Goal: Information Seeking & Learning: Learn about a topic

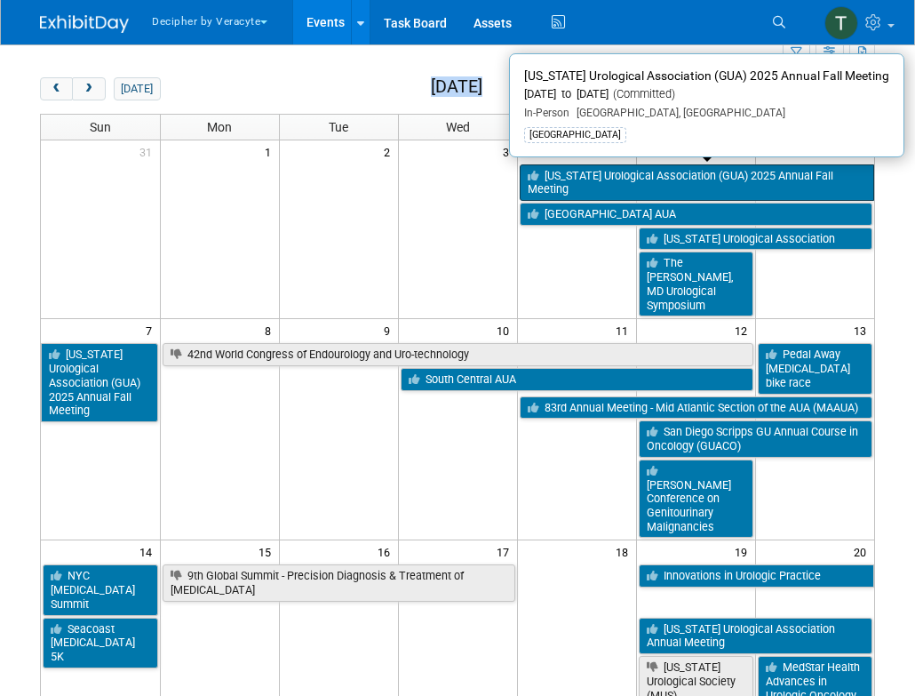
click at [570, 170] on link "[US_STATE] Urological Association (GUA) 2025 Annual Fall Meeting" at bounding box center [697, 182] width 355 height 36
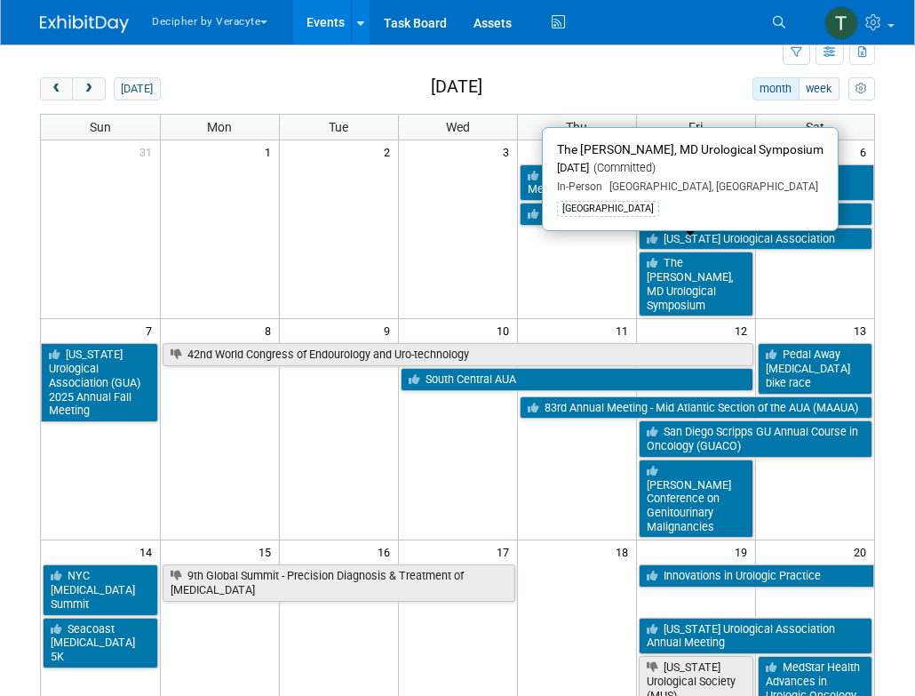
click at [227, 370] on td at bounding box center [219, 451] width 119 height 171
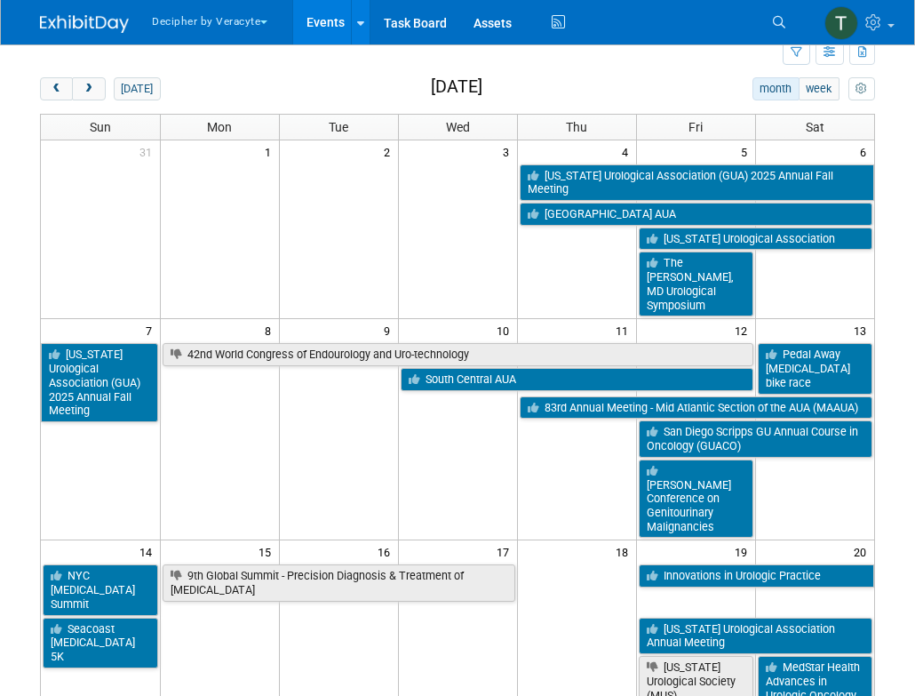
click at [895, 371] on body "Decipher by Veracyte Explore: My Workspaces 2 Go to Workspace: Corporate Events…" at bounding box center [457, 291] width 915 height 696
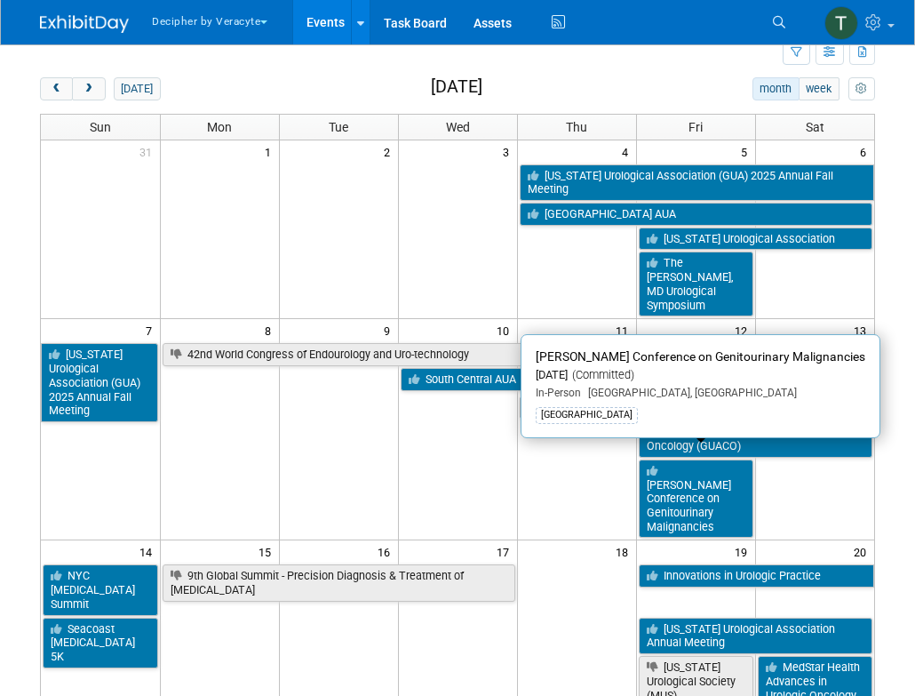
click at [880, 310] on div "Add Event New Event Duplicate Event Warning There is another event in your work…" at bounding box center [458, 679] width 862 height 1382
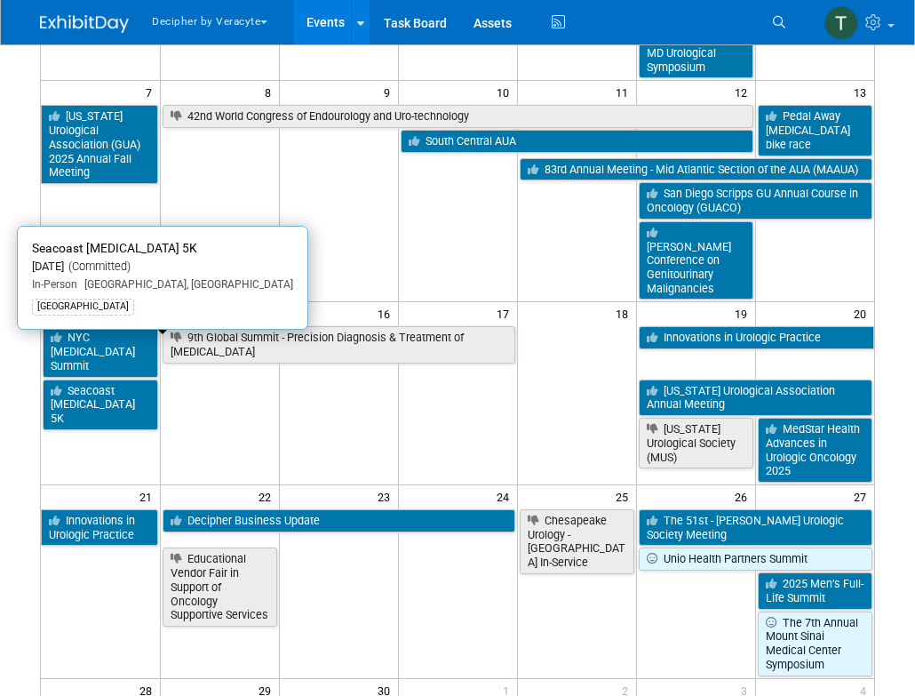
scroll to position [296, 0]
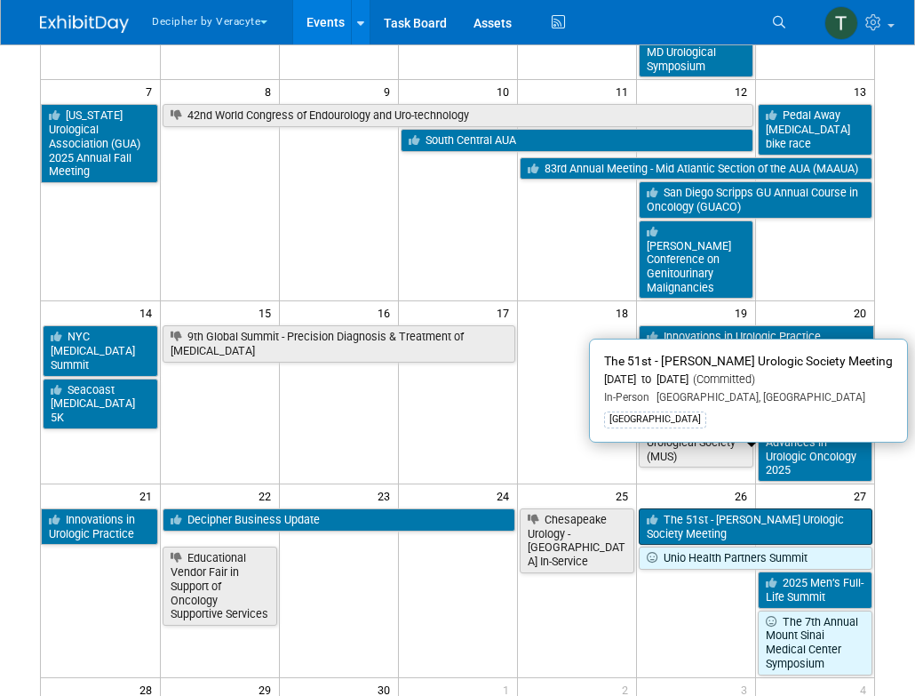
click at [705, 508] on link "The 51st - Rinker-Witherington Urologic Society Meeting" at bounding box center [756, 526] width 235 height 36
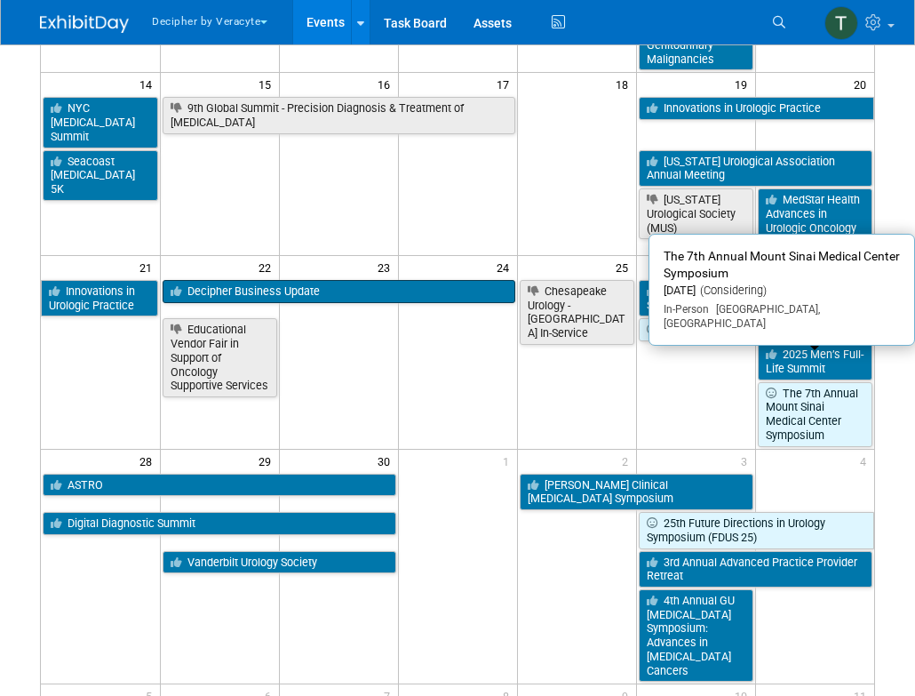
scroll to position [535, 0]
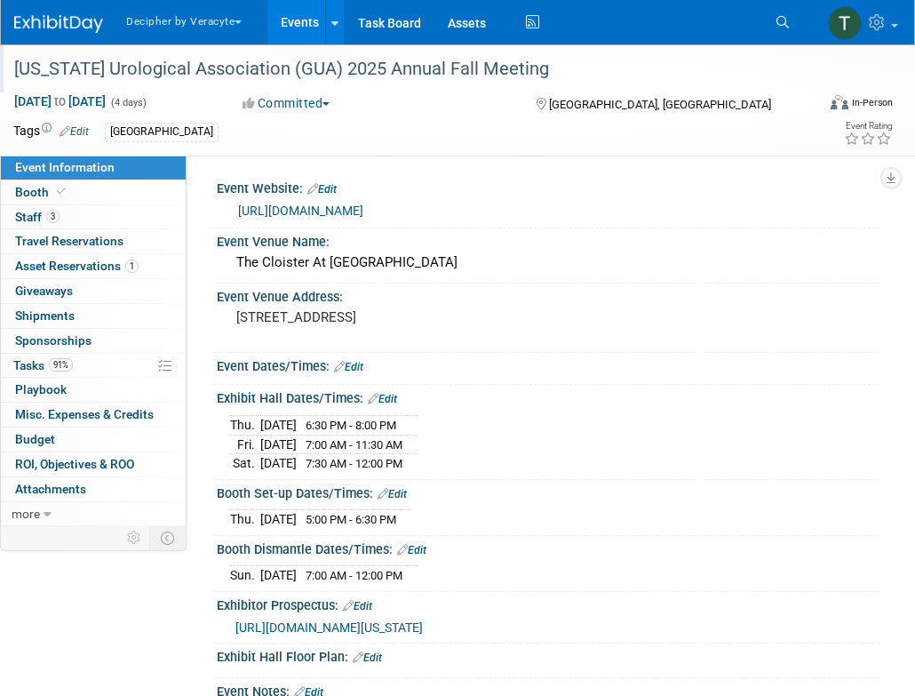
click at [270, 88] on div "[US_STATE] Urological Association (GUA) 2025 Annual Fall Meeting" at bounding box center [409, 68] width 818 height 48
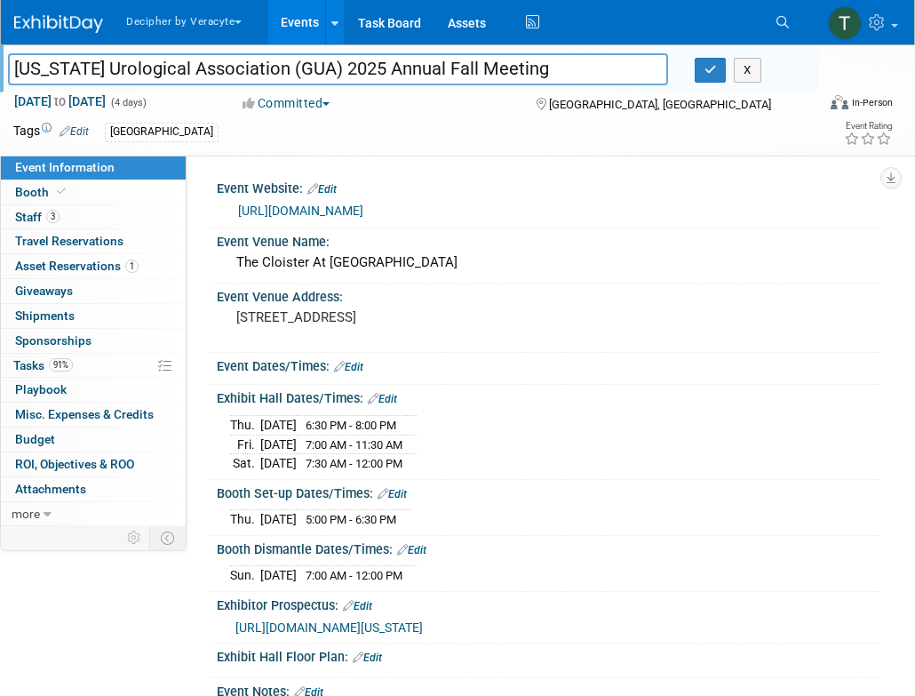
click at [270, 88] on div "Georgia Urological Association (GUA) 2025 Annual Fall Meeting Georgia Urologica…" at bounding box center [409, 68] width 818 height 48
click at [259, 73] on input "[US_STATE] Urological Association (GUA) 2025 Annual Fall Meeting" at bounding box center [338, 68] width 660 height 31
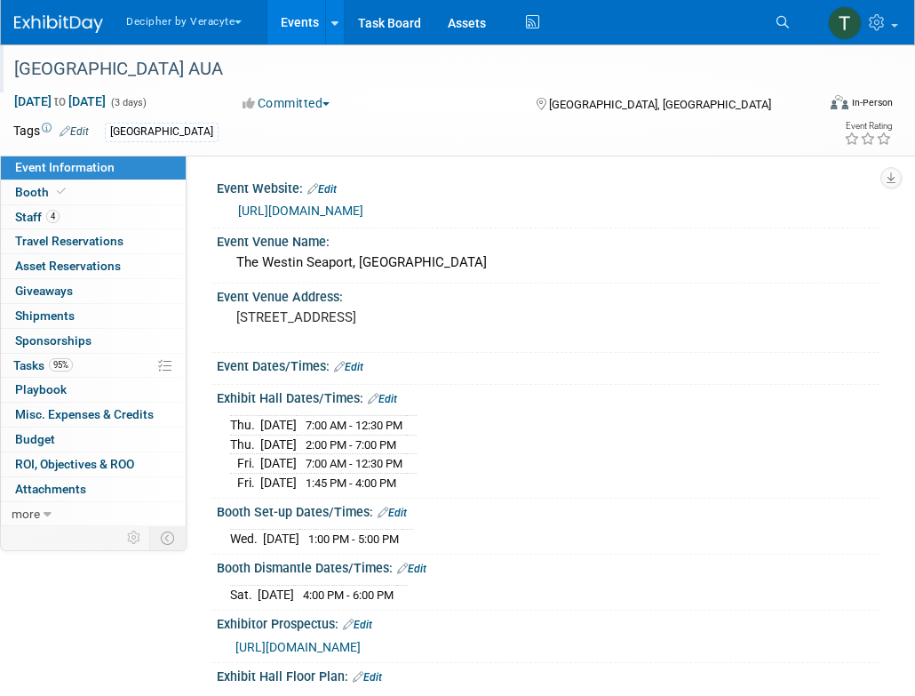
click at [226, 65] on div "[GEOGRAPHIC_DATA] AUA" at bounding box center [406, 69] width 797 height 32
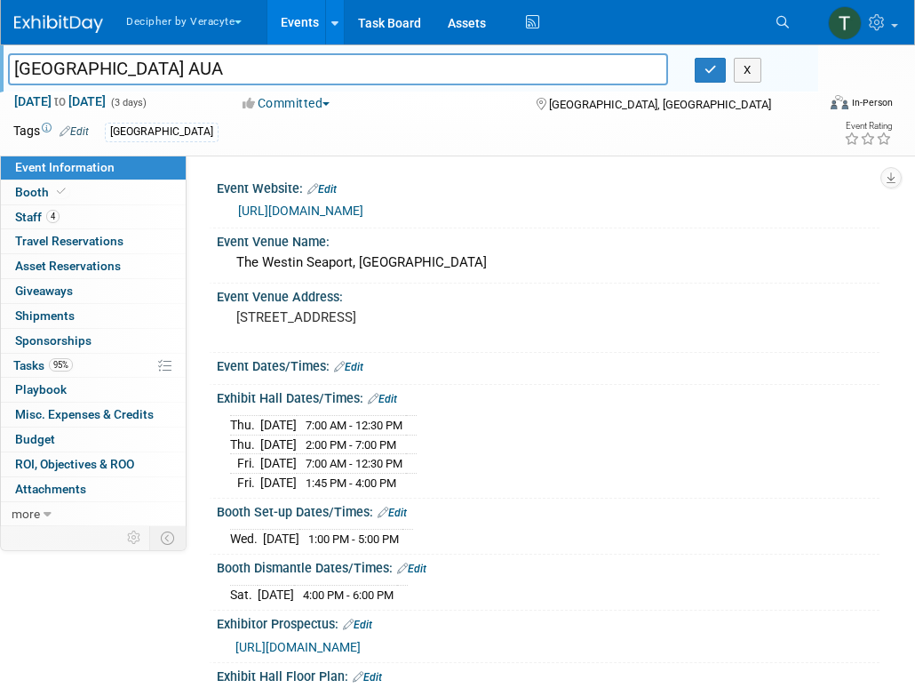
click at [226, 65] on input "[GEOGRAPHIC_DATA] AUA" at bounding box center [338, 68] width 660 height 31
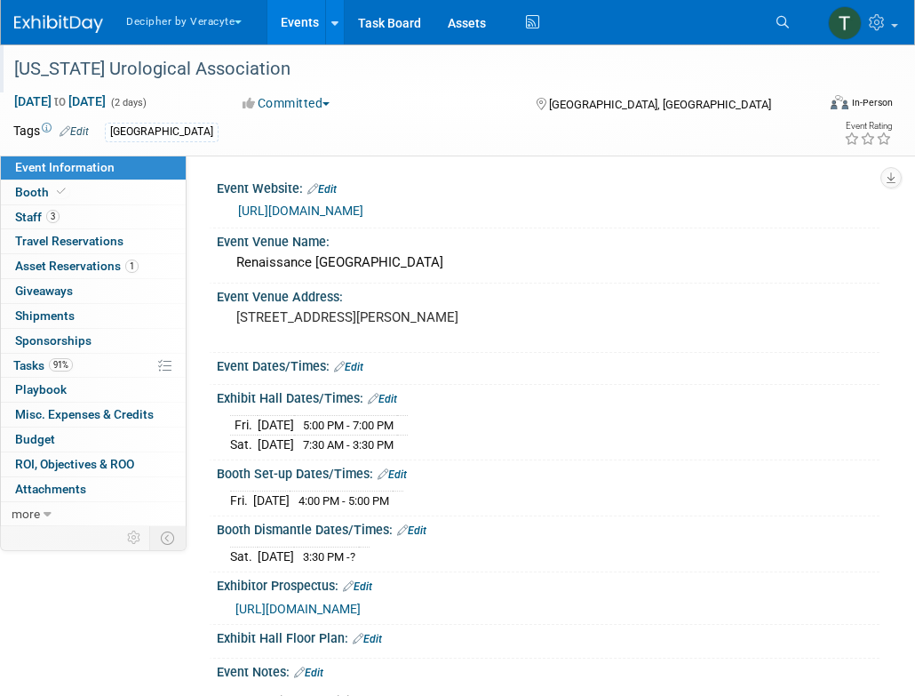
click at [238, 84] on div "[US_STATE] Urological Association" at bounding box center [406, 69] width 797 height 32
click at [238, 84] on div "[US_STATE] Urological Association" at bounding box center [413, 72] width 810 height 29
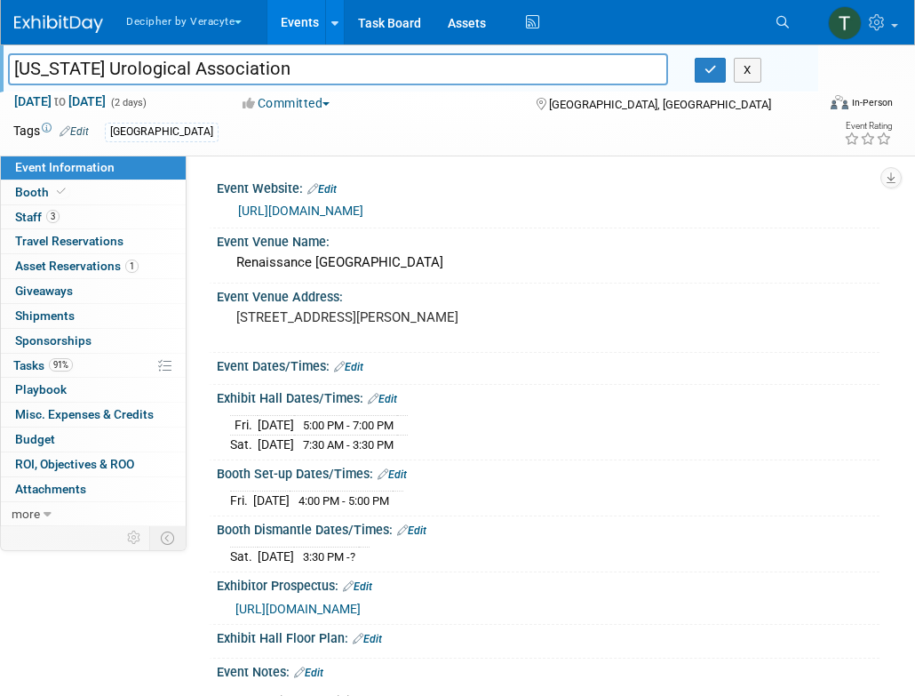
click at [238, 84] on div "North Carolina Urological Association North Carolina Urological Association X" at bounding box center [413, 72] width 810 height 28
click at [229, 68] on input "North Carolina Urological Association" at bounding box center [338, 68] width 660 height 31
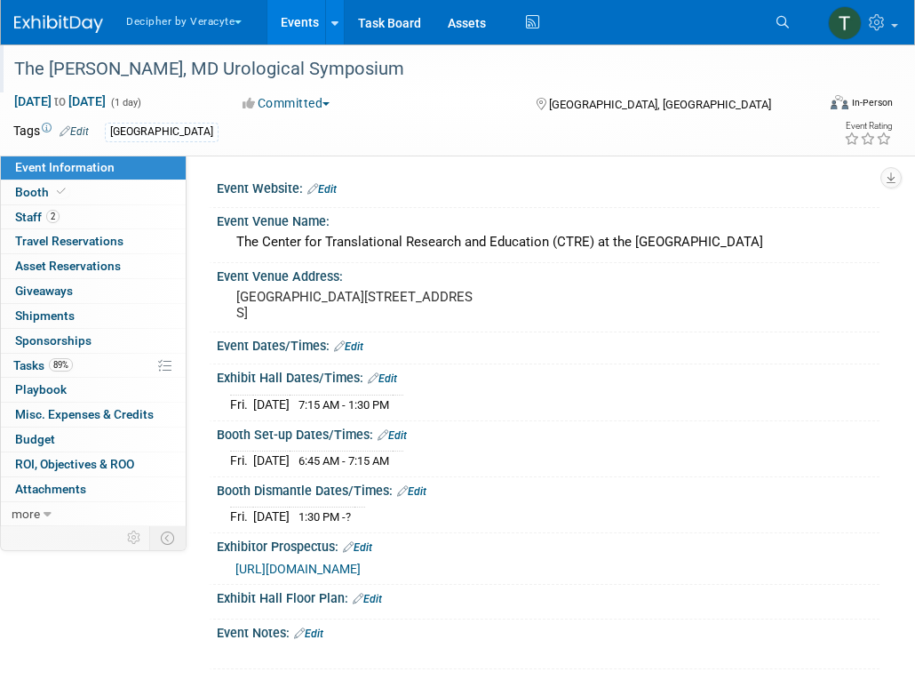
click at [177, 82] on div "The [PERSON_NAME], MD Urological Symposium" at bounding box center [406, 69] width 797 height 32
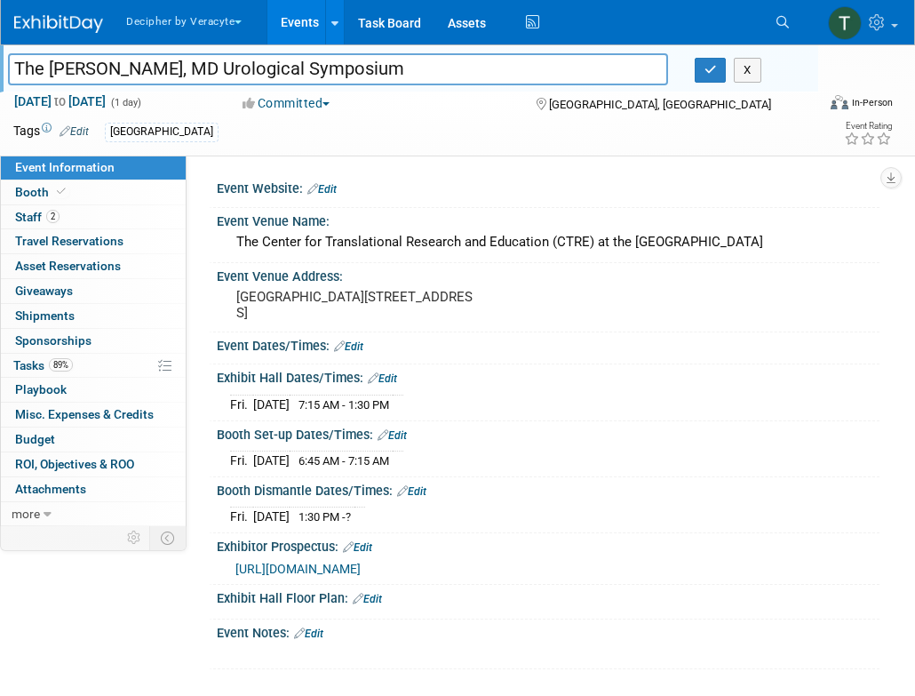
click at [177, 82] on input "The [PERSON_NAME], MD Urological Symposium" at bounding box center [338, 68] width 660 height 31
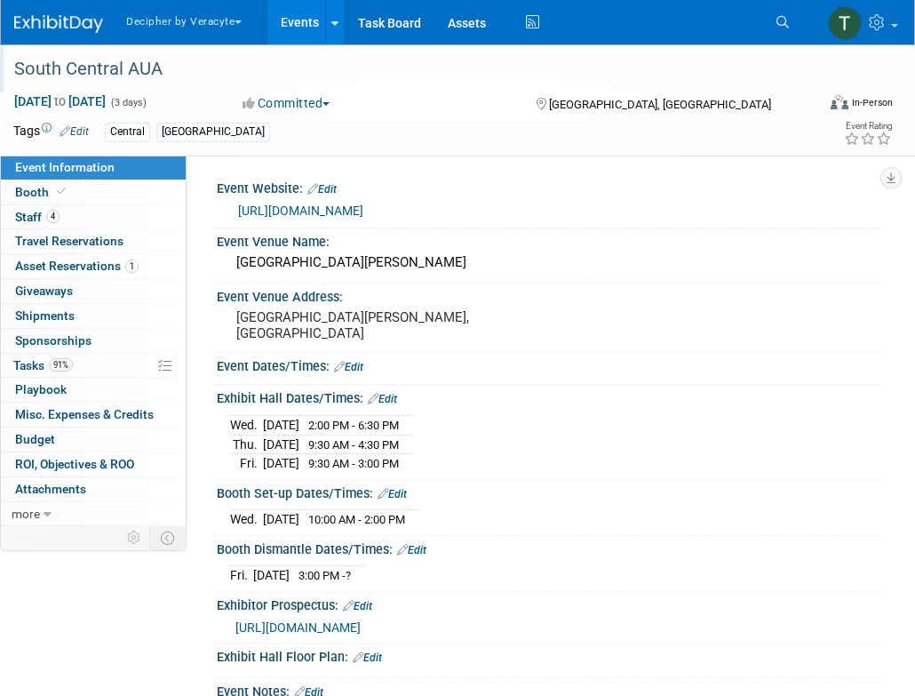
click at [187, 59] on div "South Central AUA" at bounding box center [406, 69] width 797 height 32
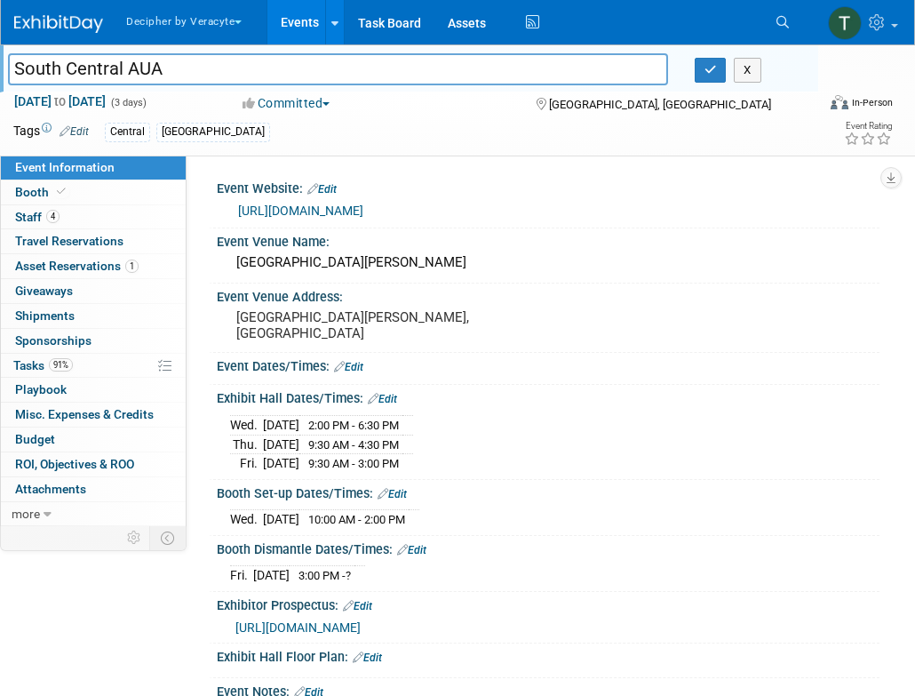
click at [187, 59] on input "South Central AUA" at bounding box center [338, 68] width 660 height 31
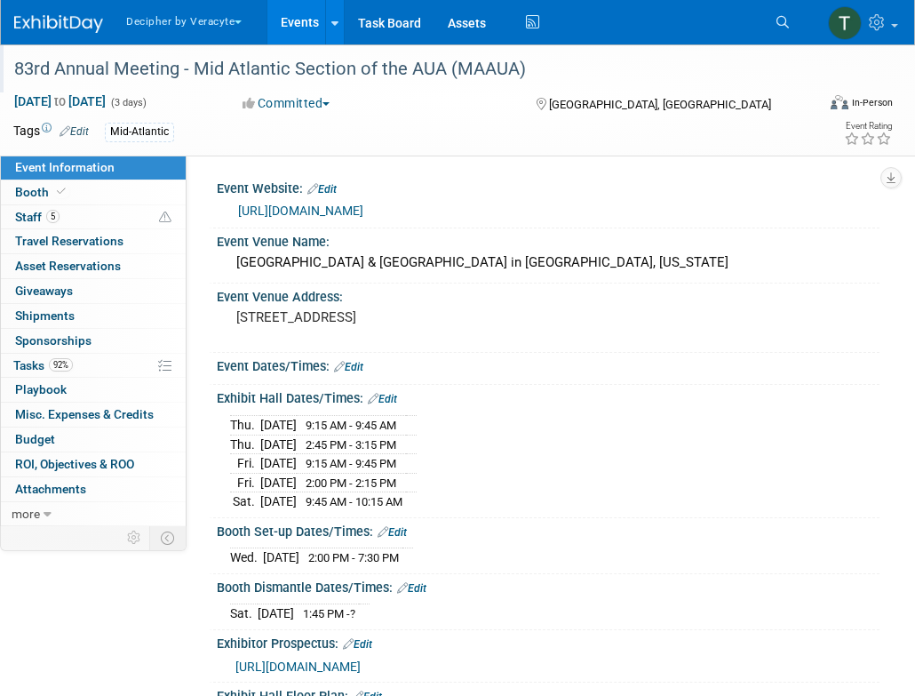
click at [124, 63] on div "83rd Annual Meeting - Mid Atlantic Section of the AUA (MAAUA)" at bounding box center [406, 69] width 797 height 32
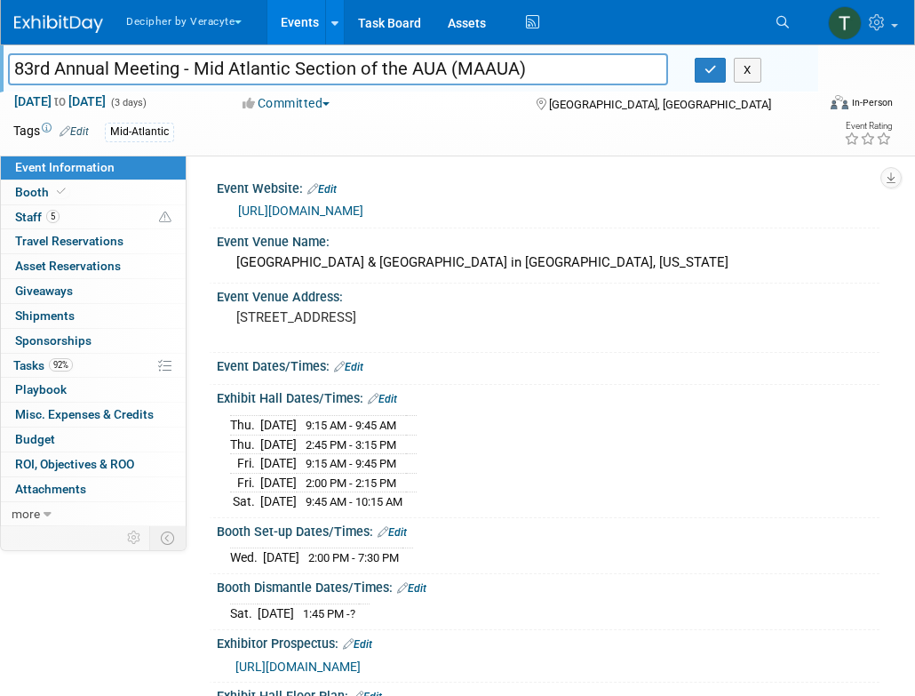
click at [124, 63] on input "83rd Annual Meeting - Mid Atlantic Section of the AUA (MAAUA)" at bounding box center [338, 68] width 660 height 31
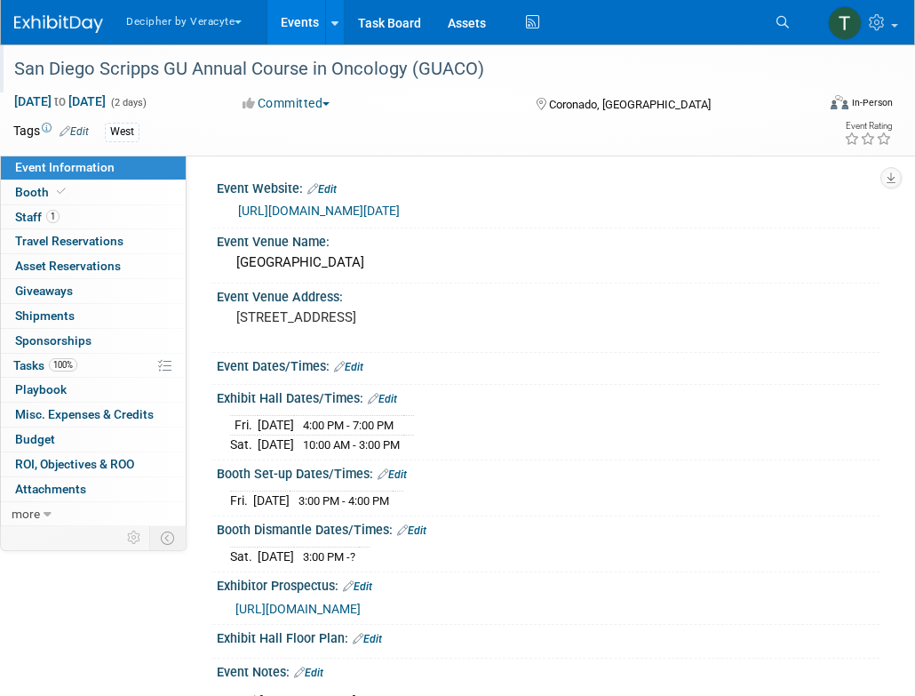
click at [126, 59] on div "San Diego Scripps GU Annual Course in Oncology (GUACO)" at bounding box center [406, 69] width 797 height 32
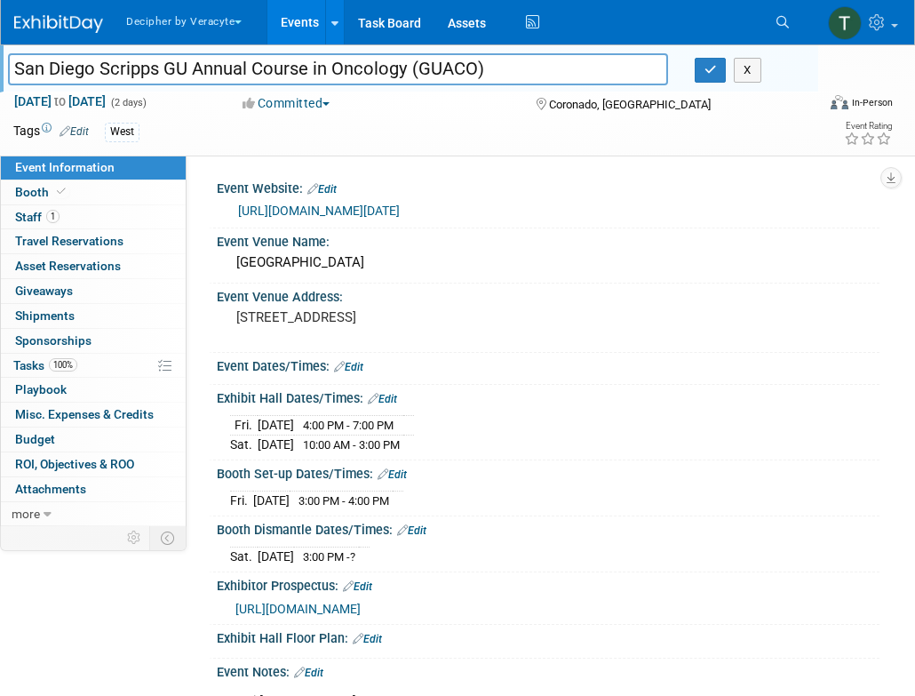
click at [126, 59] on input "San Diego Scripps GU Annual Course in Oncology (GUACO)" at bounding box center [338, 68] width 660 height 31
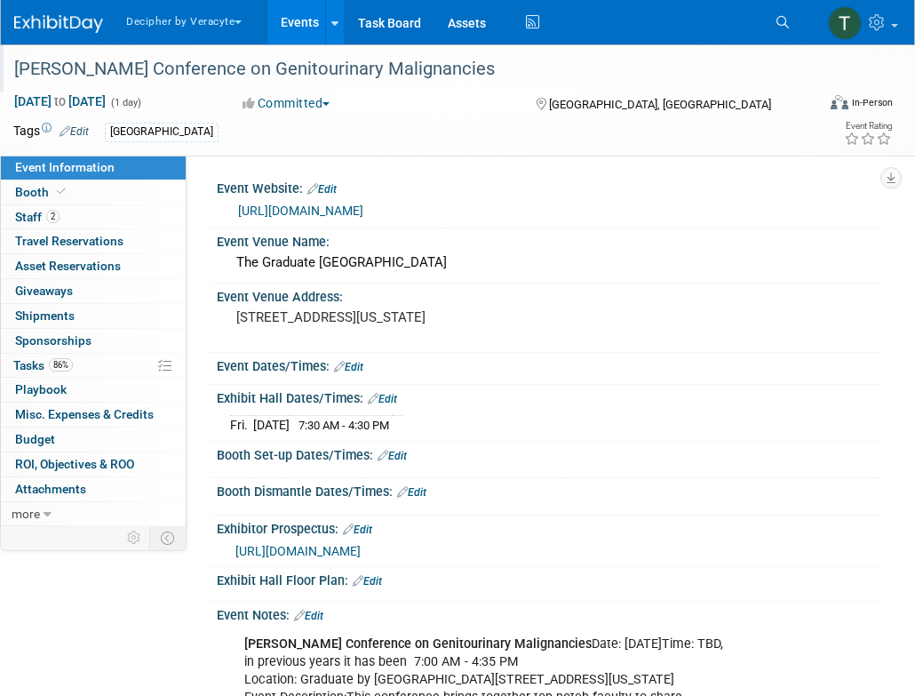
click at [182, 80] on div "[PERSON_NAME] Conference on Genitourinary Malignancies" at bounding box center [406, 69] width 797 height 32
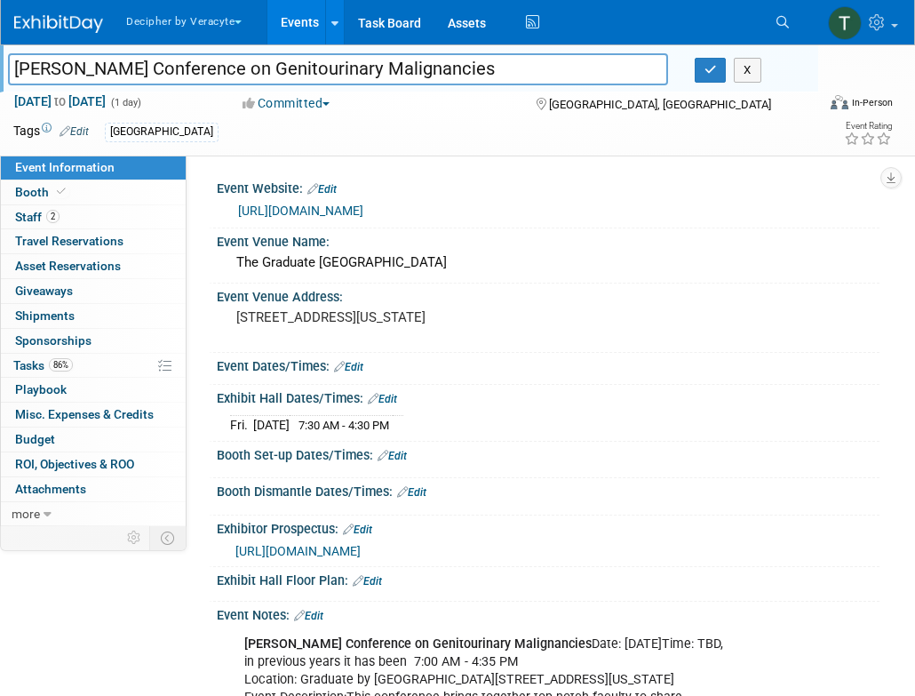
click at [182, 80] on input "[PERSON_NAME] Conference on Genitourinary Malignancies" at bounding box center [338, 68] width 660 height 31
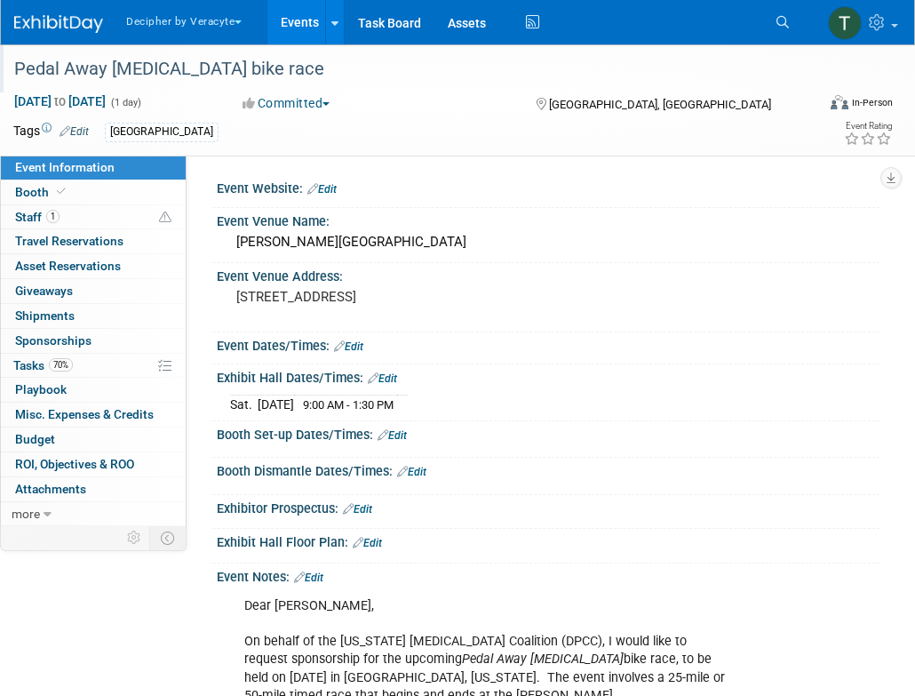
click at [207, 52] on div at bounding box center [413, 51] width 810 height 15
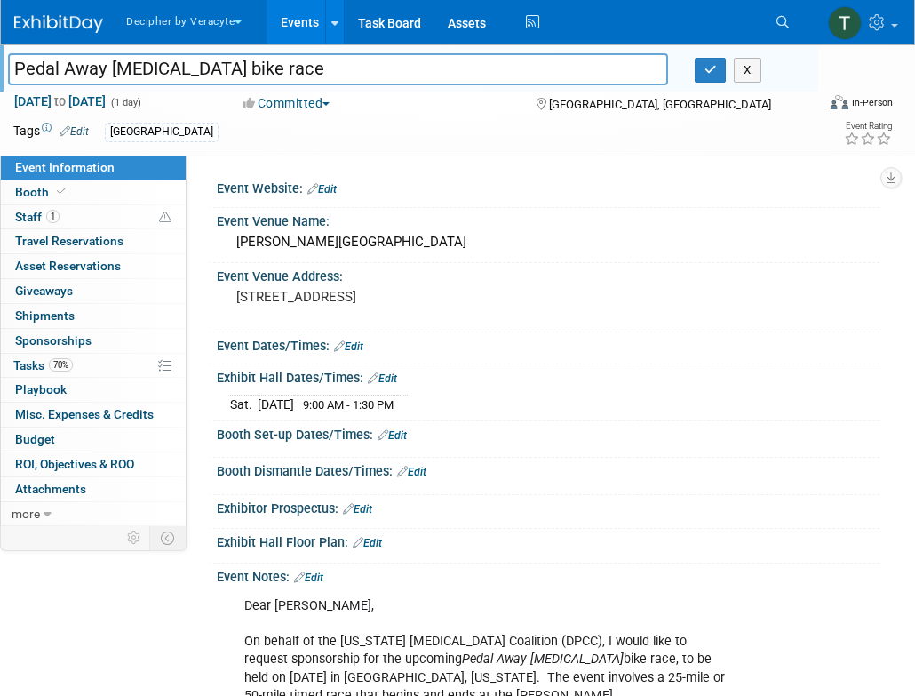
click at [207, 52] on div at bounding box center [413, 51] width 810 height 15
click at [207, 64] on input "Pedal Away Prostate Cancer bike race" at bounding box center [338, 68] width 660 height 31
click at [207, 64] on input "Pedal Away [MEDICAL_DATA] bike race" at bounding box center [338, 68] width 660 height 31
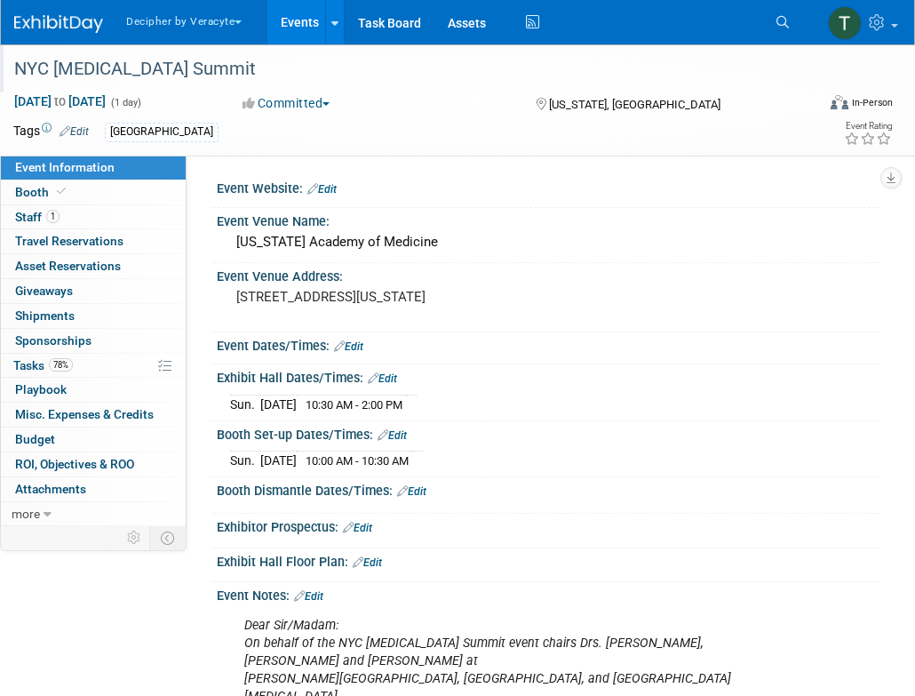
click at [203, 66] on div "NYC [MEDICAL_DATA] Summit" at bounding box center [406, 69] width 797 height 32
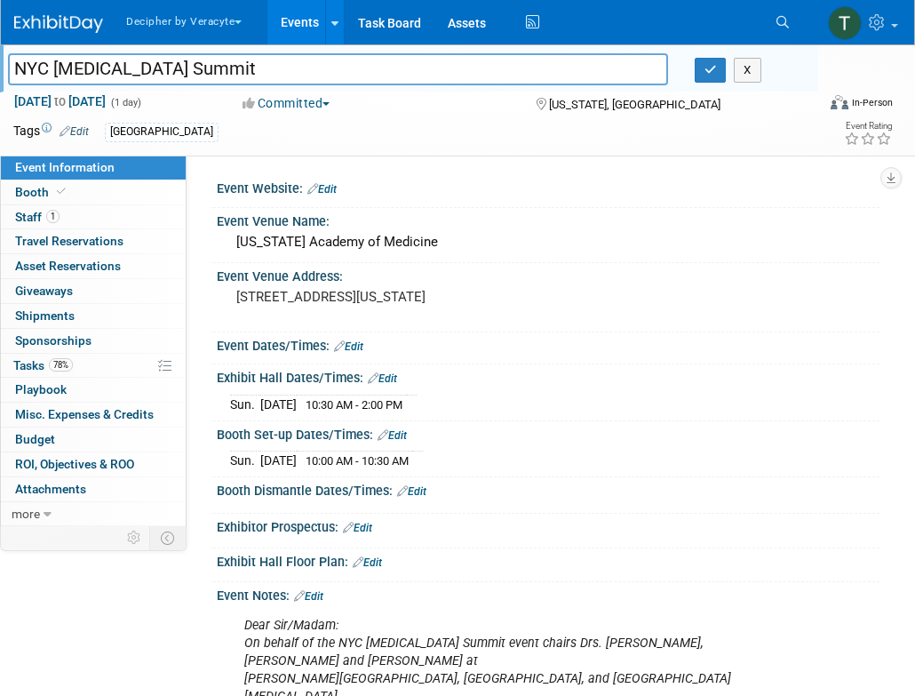
click at [203, 66] on input "NYC [MEDICAL_DATA] Summit" at bounding box center [338, 68] width 660 height 31
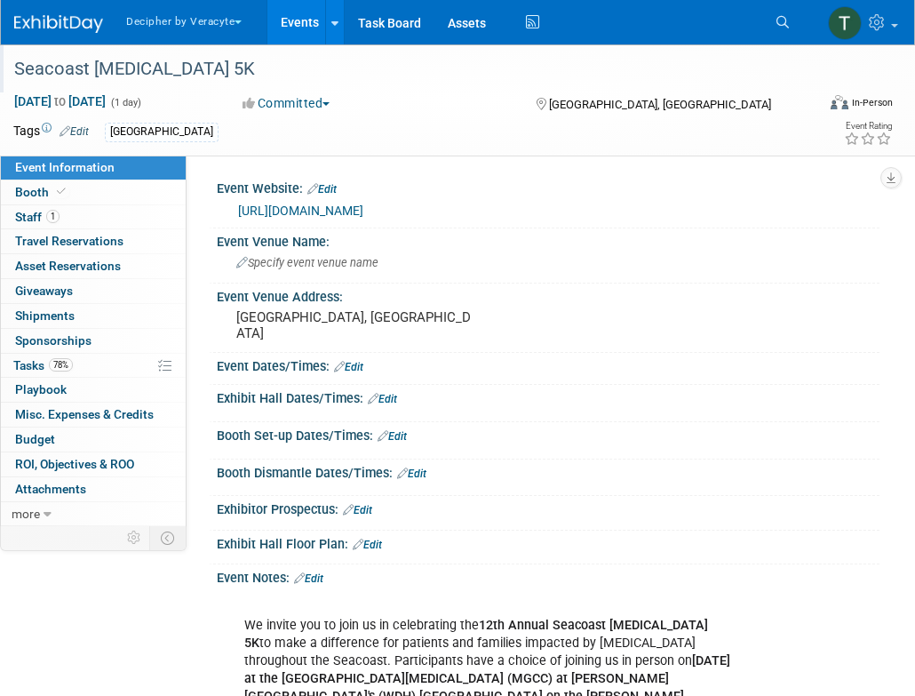
click at [215, 66] on div "Seacoast [MEDICAL_DATA] 5K" at bounding box center [406, 69] width 797 height 32
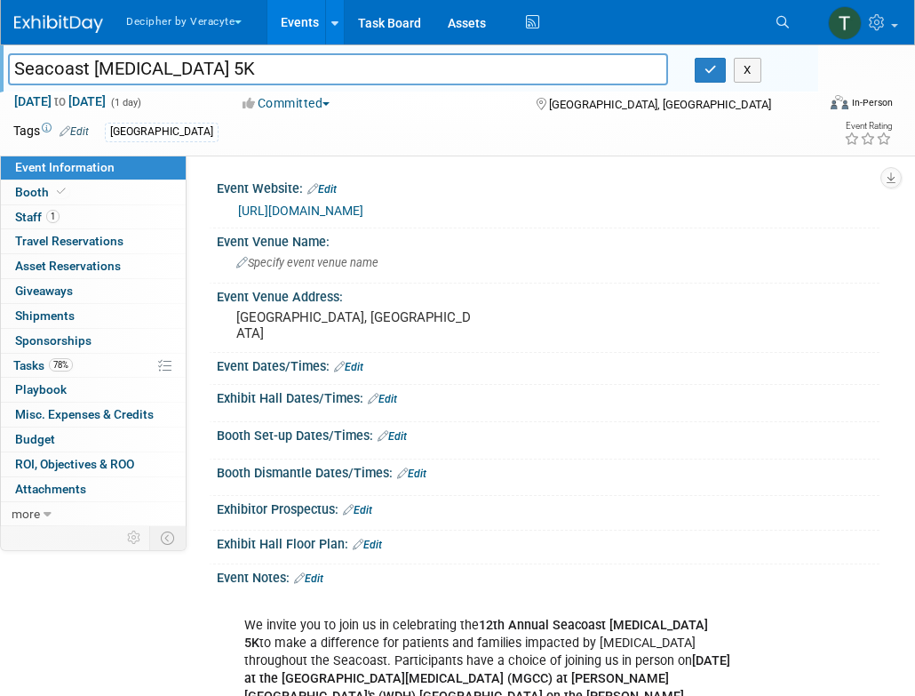
click at [215, 66] on input "Seacoast [MEDICAL_DATA] 5K" at bounding box center [338, 68] width 660 height 31
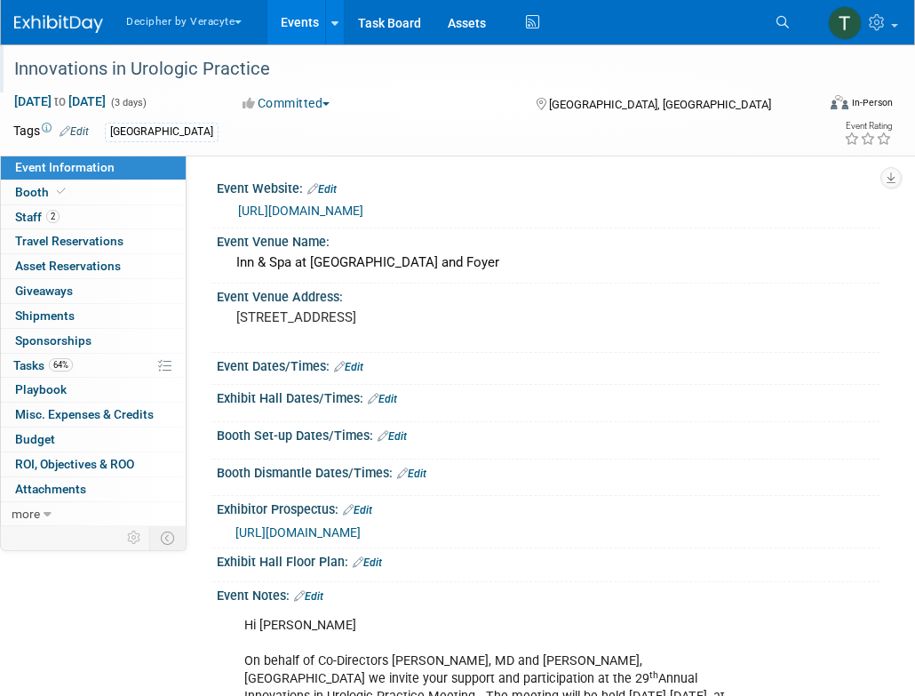
click at [140, 82] on div "Innovations in Urologic Practice" at bounding box center [406, 69] width 797 height 32
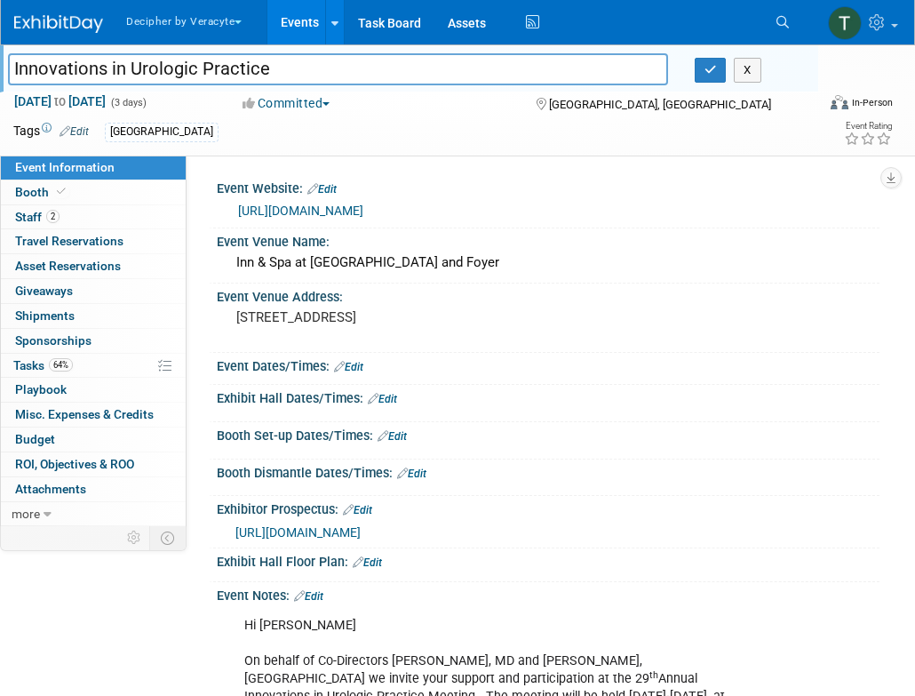
click at [140, 82] on input "Innovations in Urologic Practice" at bounding box center [338, 68] width 660 height 31
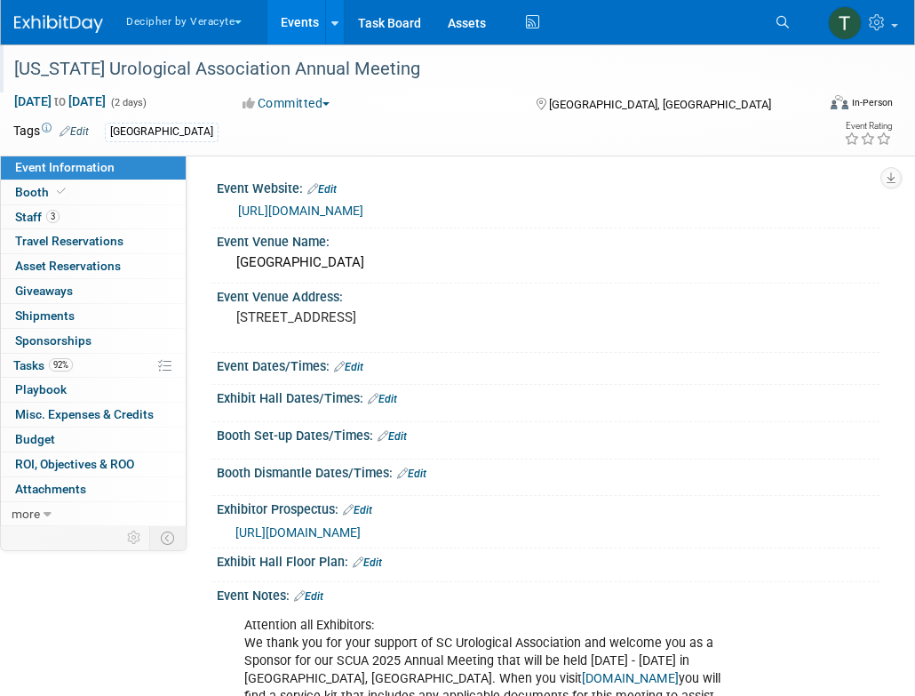
click at [166, 64] on div "[US_STATE] Urological Association Annual Meeting" at bounding box center [406, 69] width 797 height 32
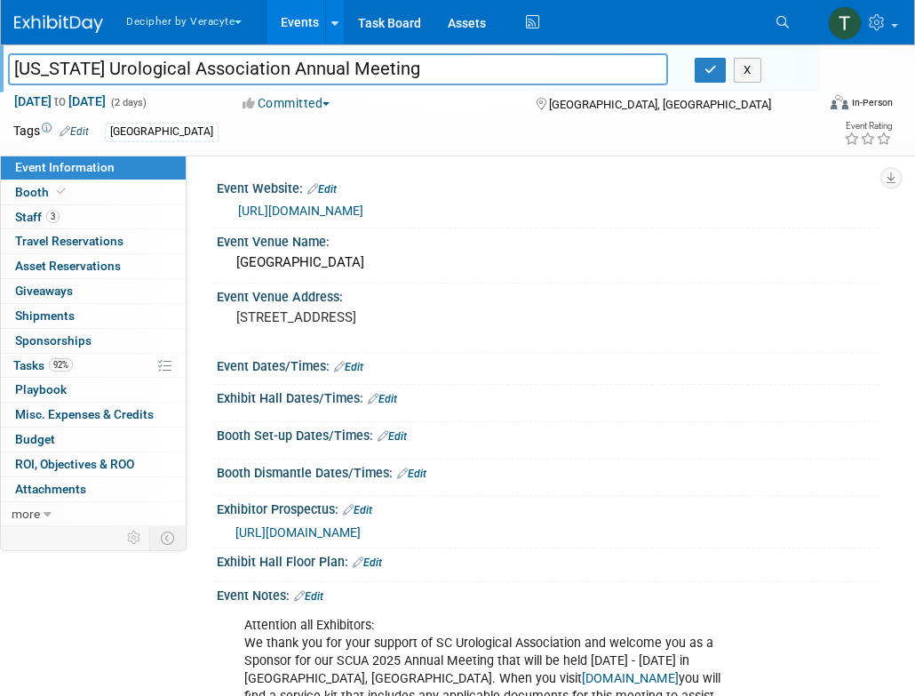
click at [166, 64] on input "[US_STATE] Urological Association Annual Meeting" at bounding box center [338, 68] width 660 height 31
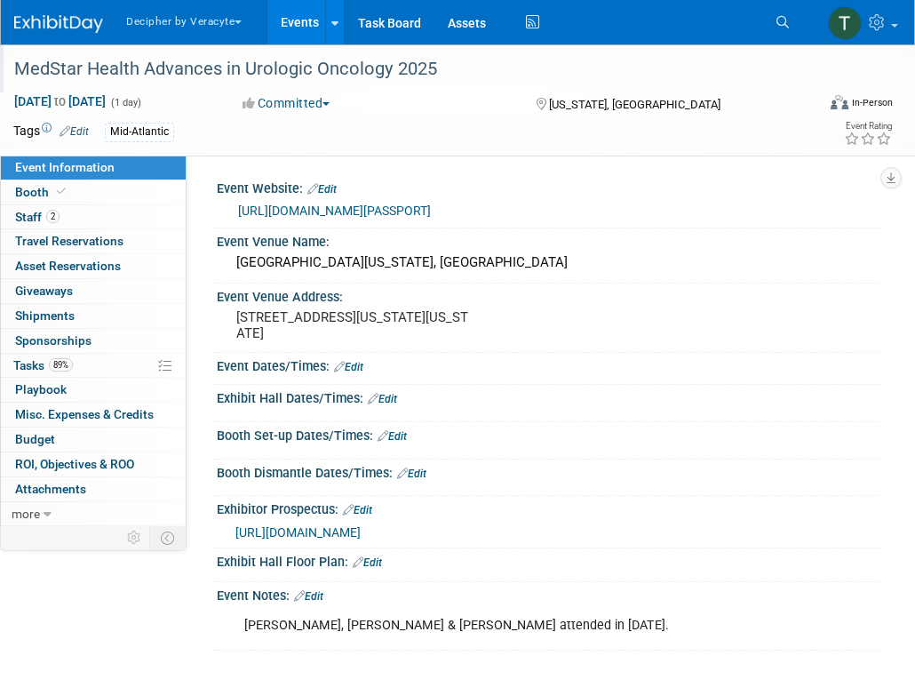
click at [174, 60] on div "MedStar Health Advances in Urologic Oncology 2025" at bounding box center [406, 69] width 797 height 32
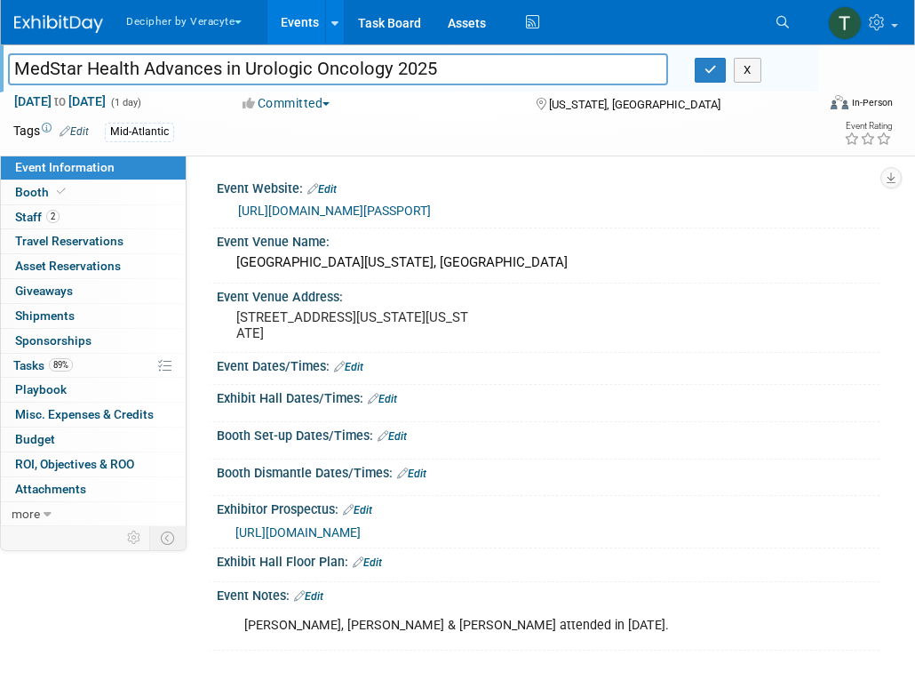
click at [174, 60] on input "MedStar Health Advances in Urologic Oncology 2025" at bounding box center [338, 68] width 660 height 31
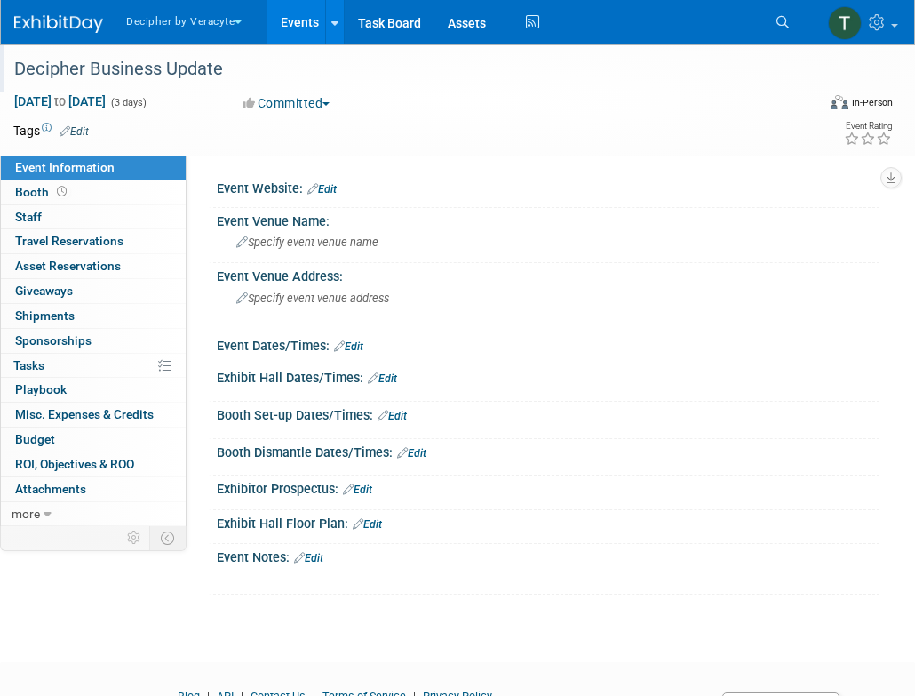
click at [171, 71] on div "Decipher Business Update" at bounding box center [406, 69] width 797 height 32
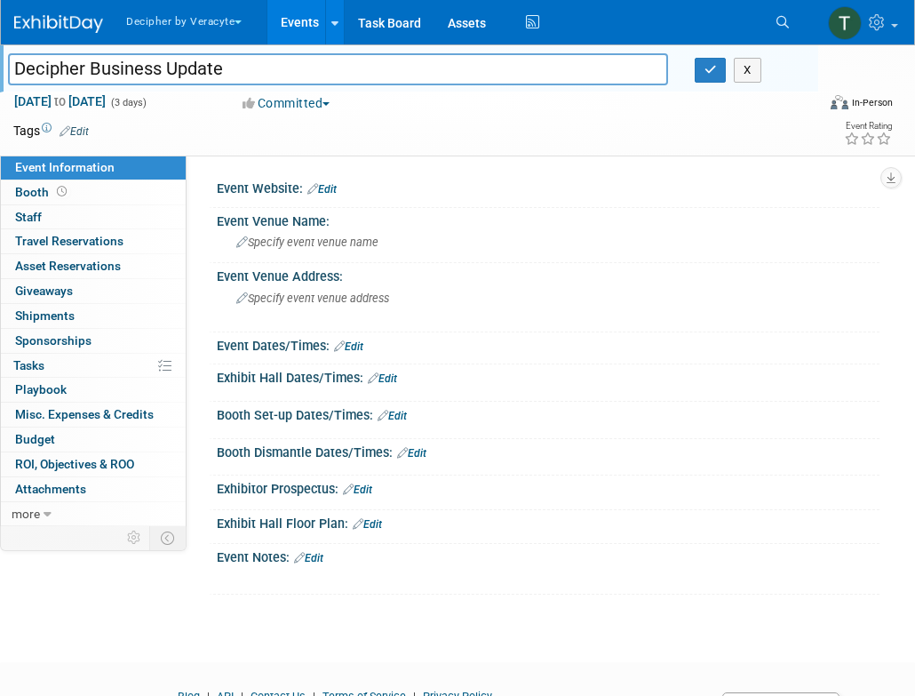
click at [171, 71] on input "Decipher Business Update" at bounding box center [338, 68] width 660 height 31
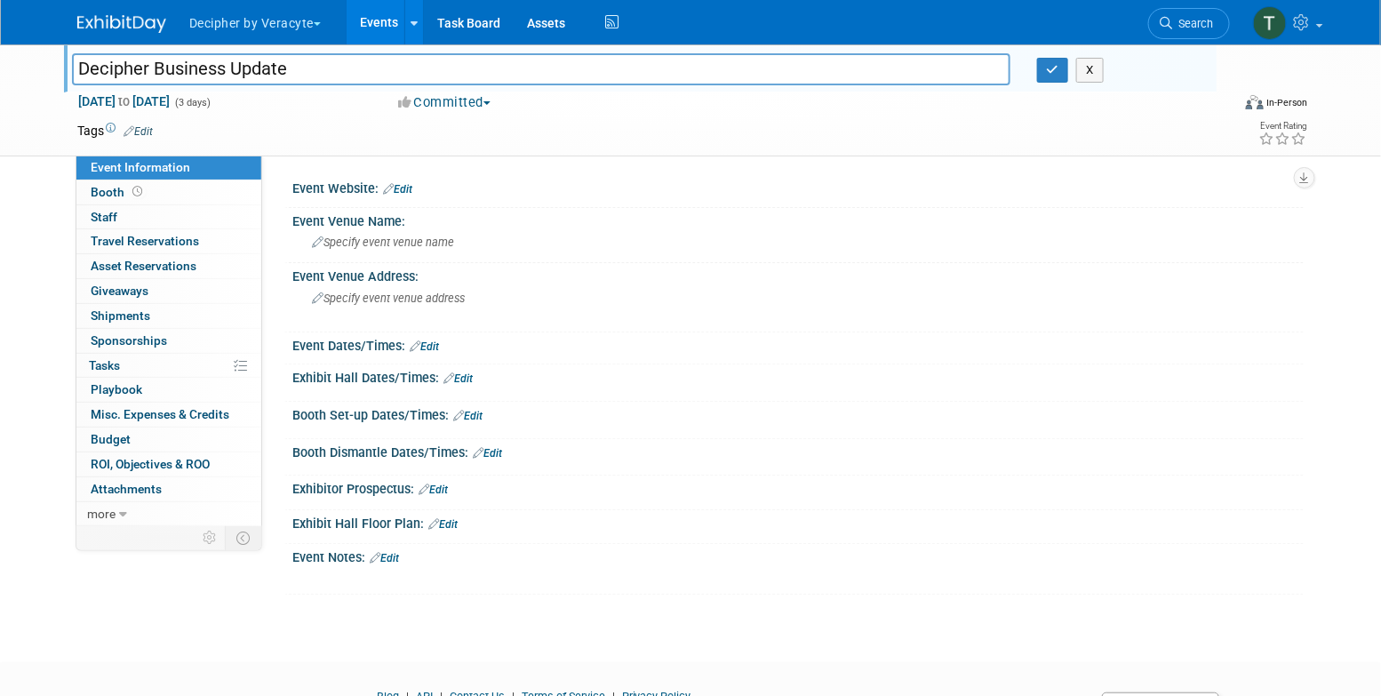
click at [914, 87] on div "Decipher Business Update Decipher Business Update X" at bounding box center [640, 68] width 1152 height 48
